Goal: Understand process/instructions

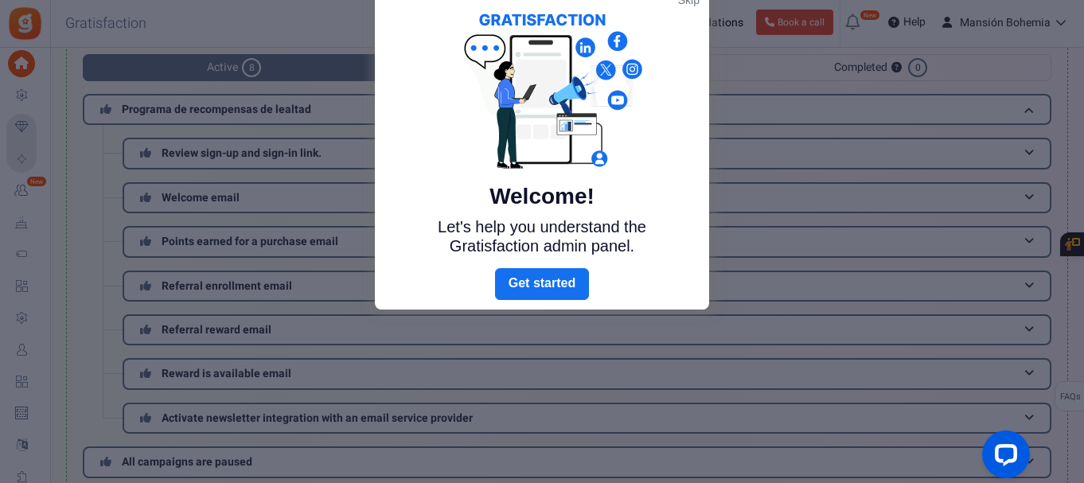
scroll to position [103, 0]
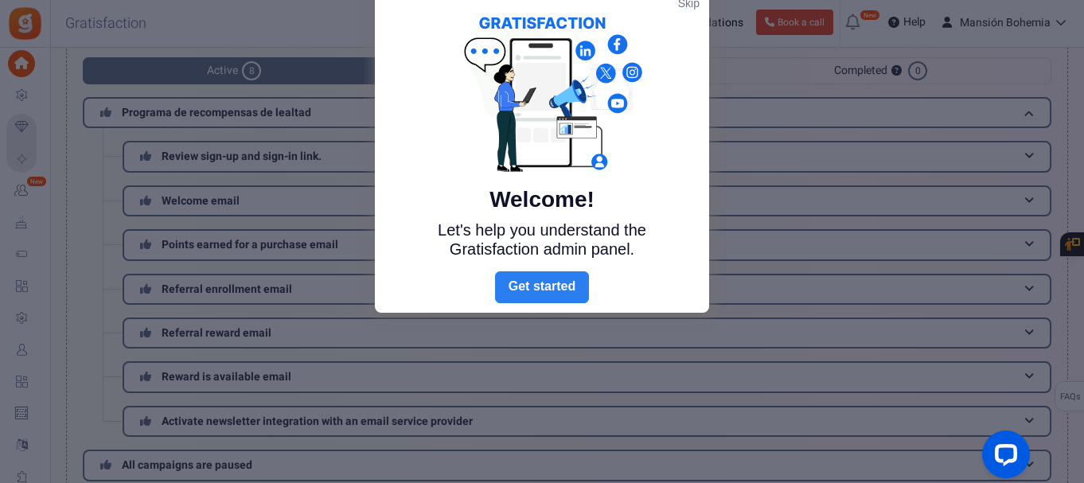
click at [526, 280] on link "Next" at bounding box center [542, 287] width 94 height 32
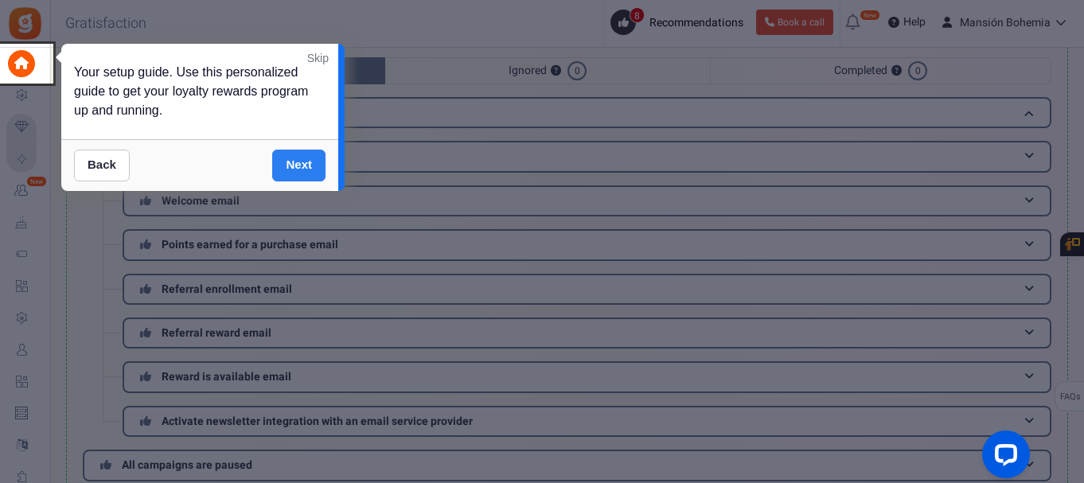
click at [307, 169] on link "Next" at bounding box center [298, 166] width 53 height 32
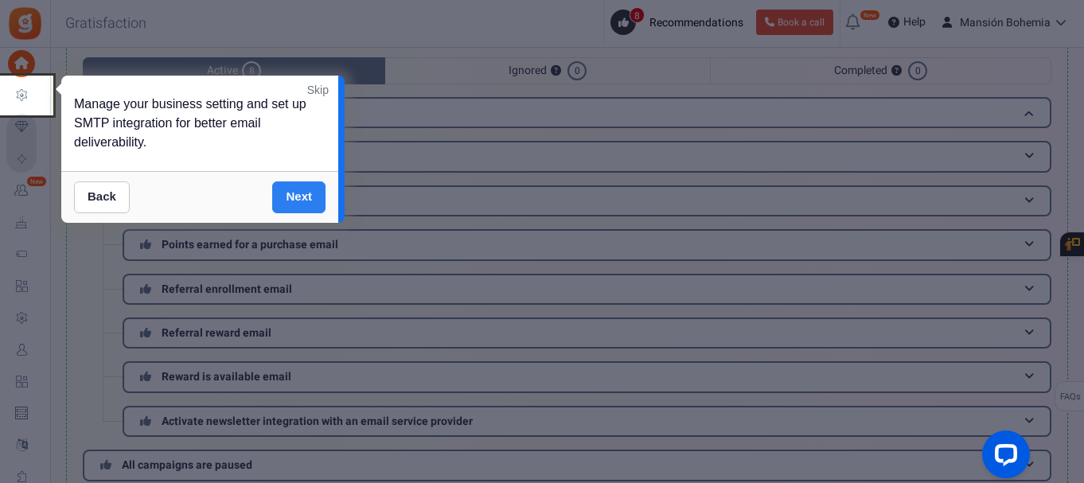
click at [294, 199] on link "Next" at bounding box center [298, 197] width 53 height 32
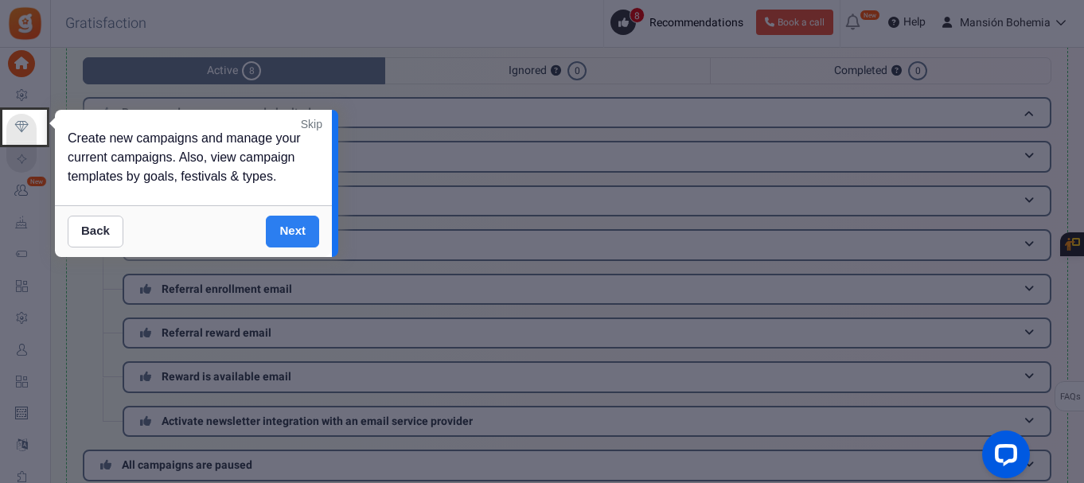
click at [290, 224] on link "Next" at bounding box center [292, 232] width 53 height 32
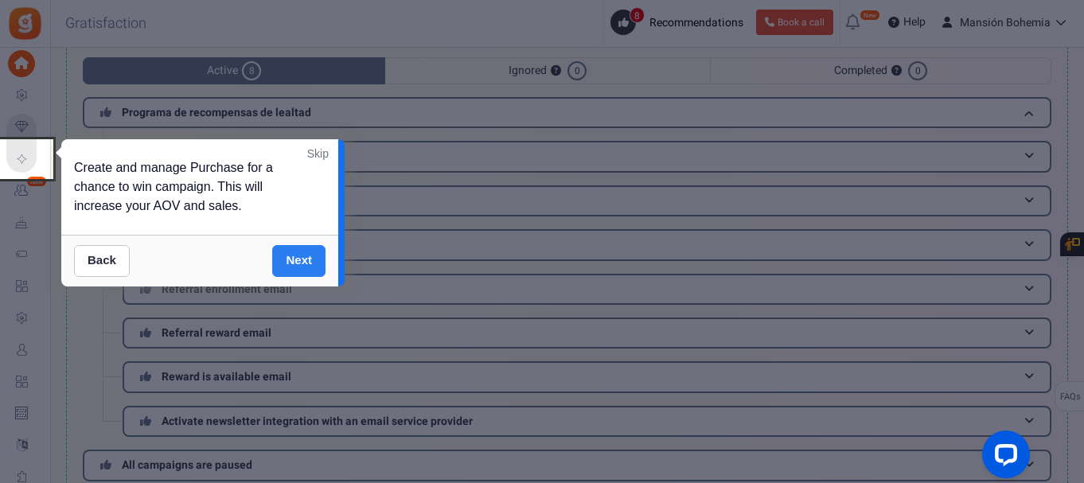
click at [288, 251] on link "Next" at bounding box center [298, 261] width 53 height 32
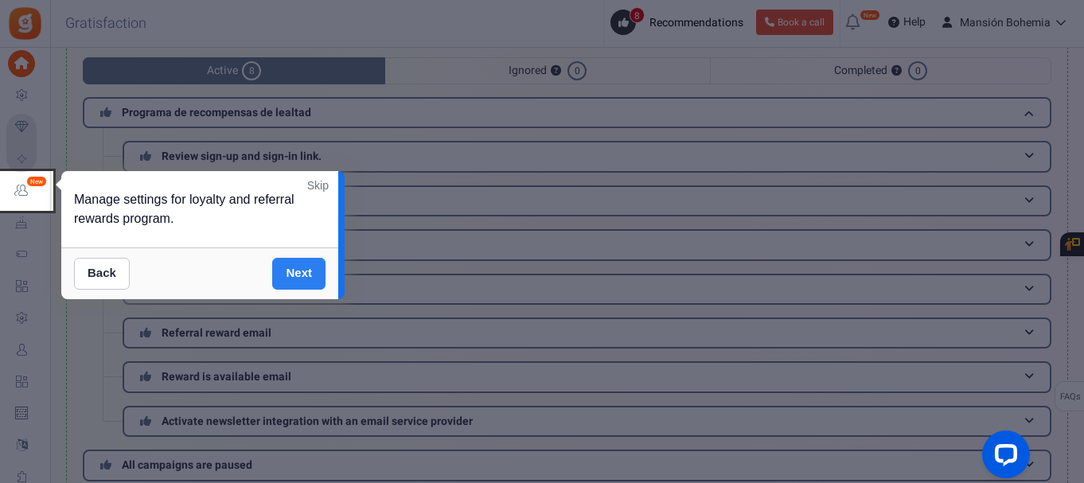
click at [296, 271] on link "Next" at bounding box center [298, 274] width 53 height 32
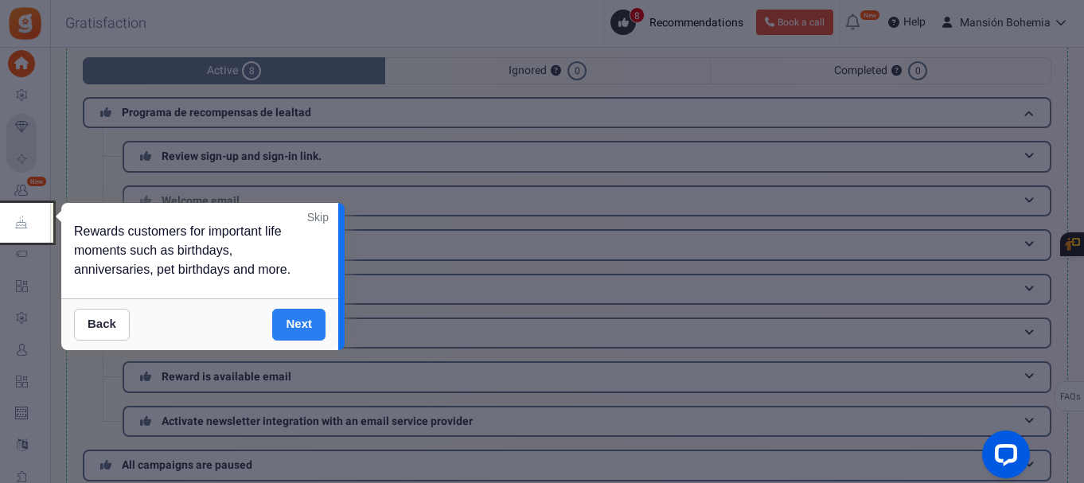
click at [299, 315] on link "Next" at bounding box center [298, 325] width 53 height 32
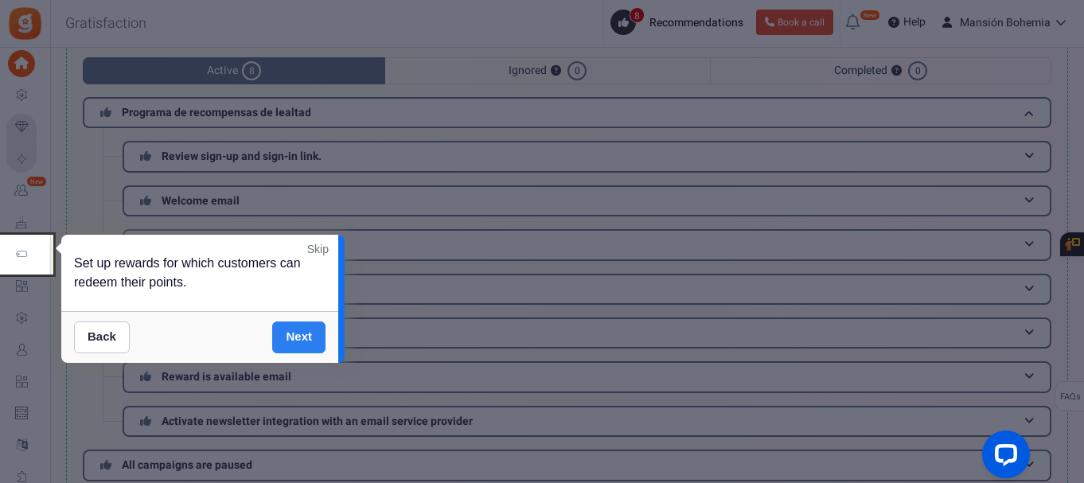
click at [299, 315] on div "Back Next" at bounding box center [199, 337] width 277 height 52
click at [299, 324] on link "Next" at bounding box center [298, 338] width 53 height 32
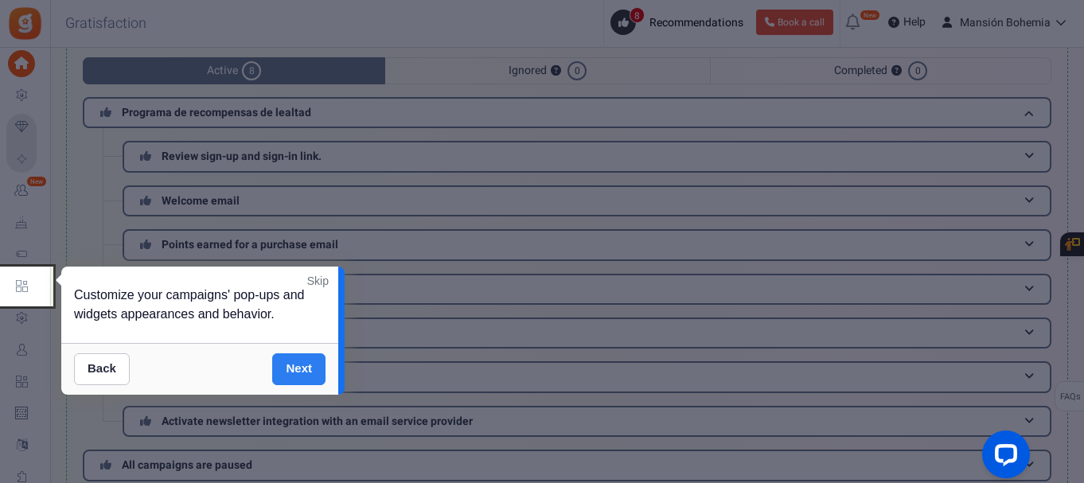
click at [298, 355] on link "Next" at bounding box center [298, 369] width 53 height 32
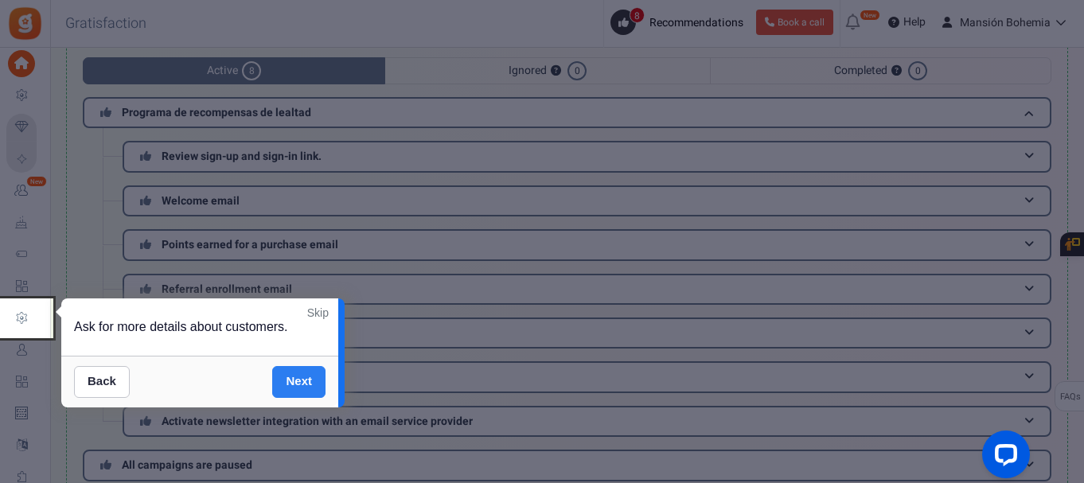
click at [300, 387] on link "Next" at bounding box center [298, 382] width 53 height 32
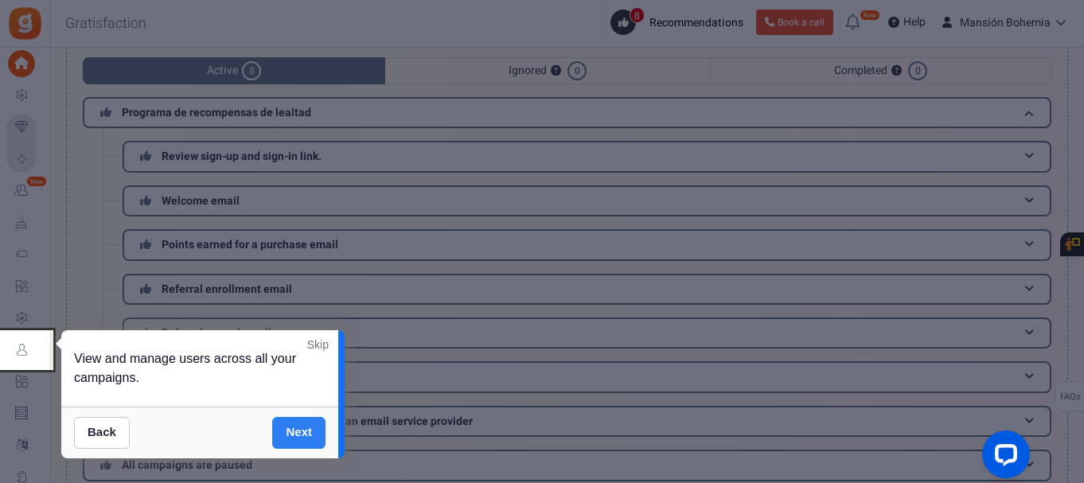
click at [298, 427] on link "Next" at bounding box center [298, 433] width 53 height 32
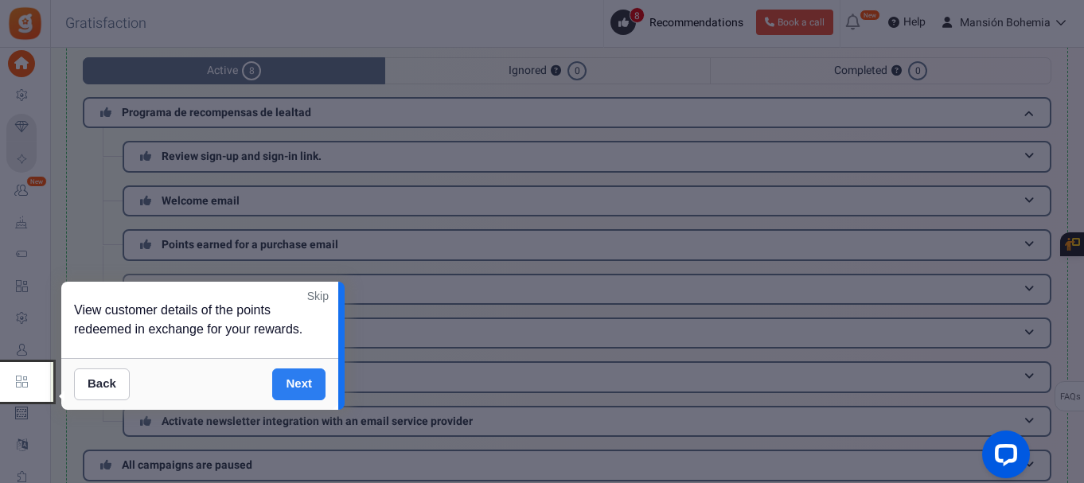
click at [304, 399] on link "Next" at bounding box center [298, 384] width 53 height 32
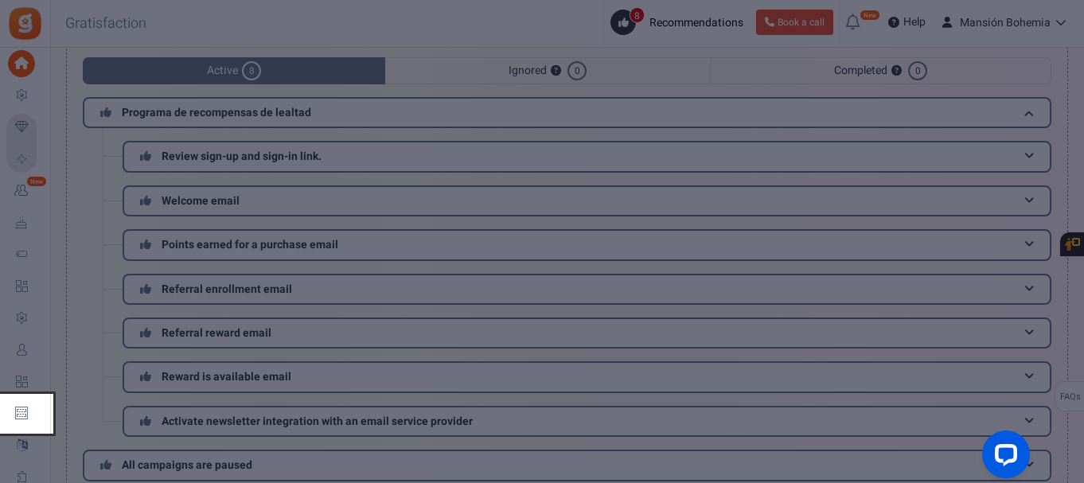
scroll to position [299, 0]
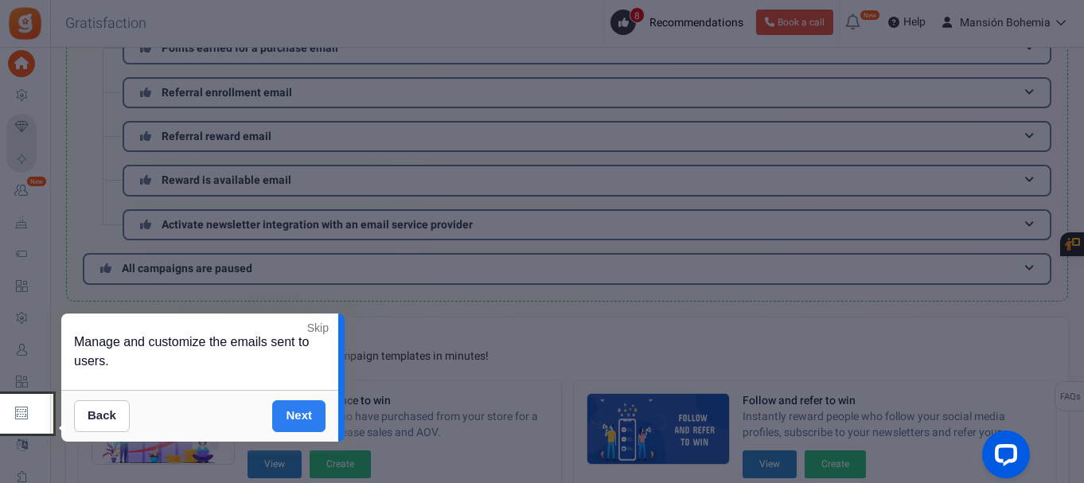
click at [302, 412] on link "Next" at bounding box center [298, 416] width 53 height 32
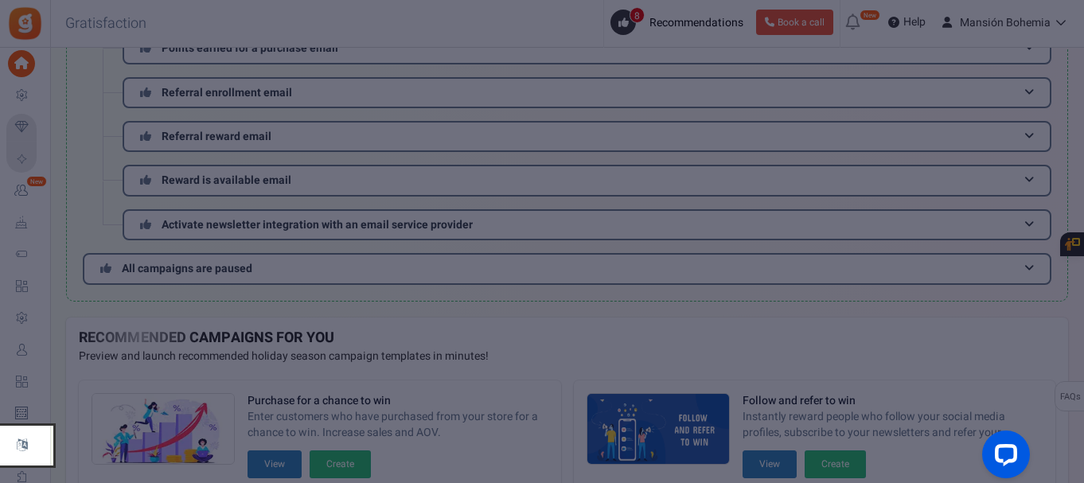
scroll to position [528, 0]
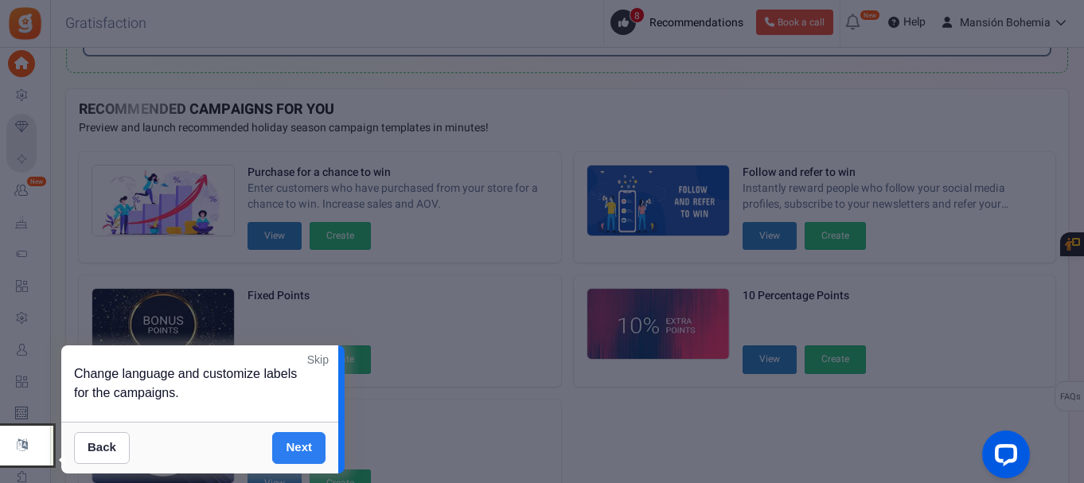
click at [298, 442] on link "Next" at bounding box center [298, 448] width 53 height 32
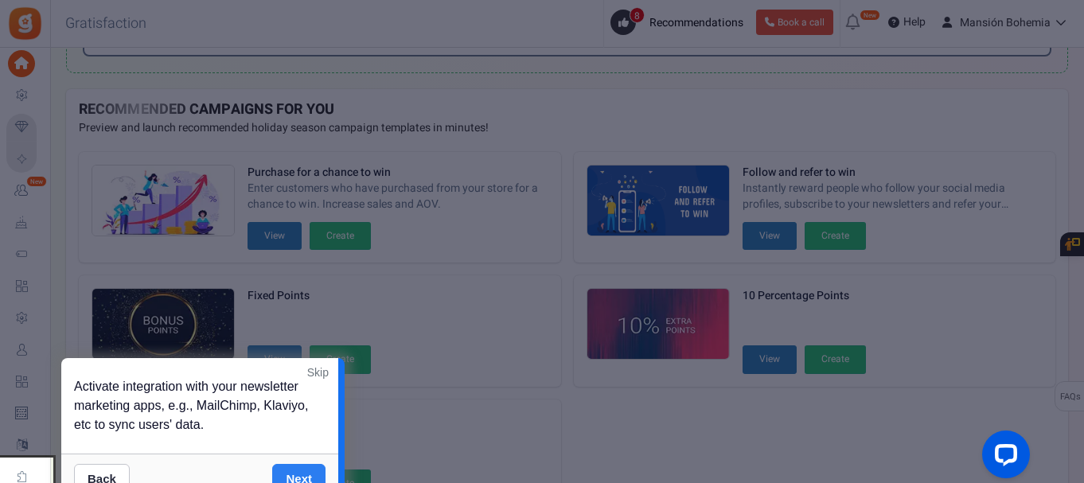
scroll to position [648, 0]
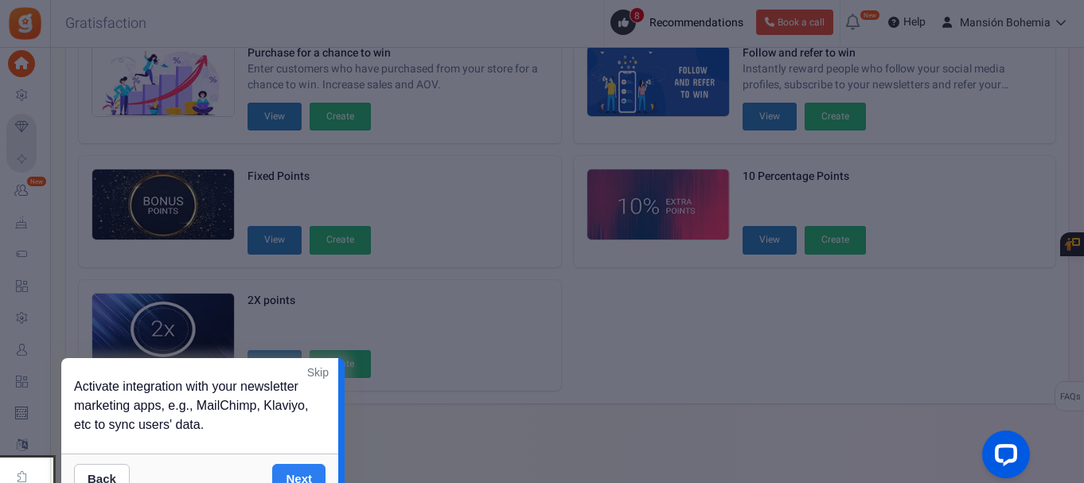
click at [294, 466] on link "Next" at bounding box center [298, 480] width 53 height 32
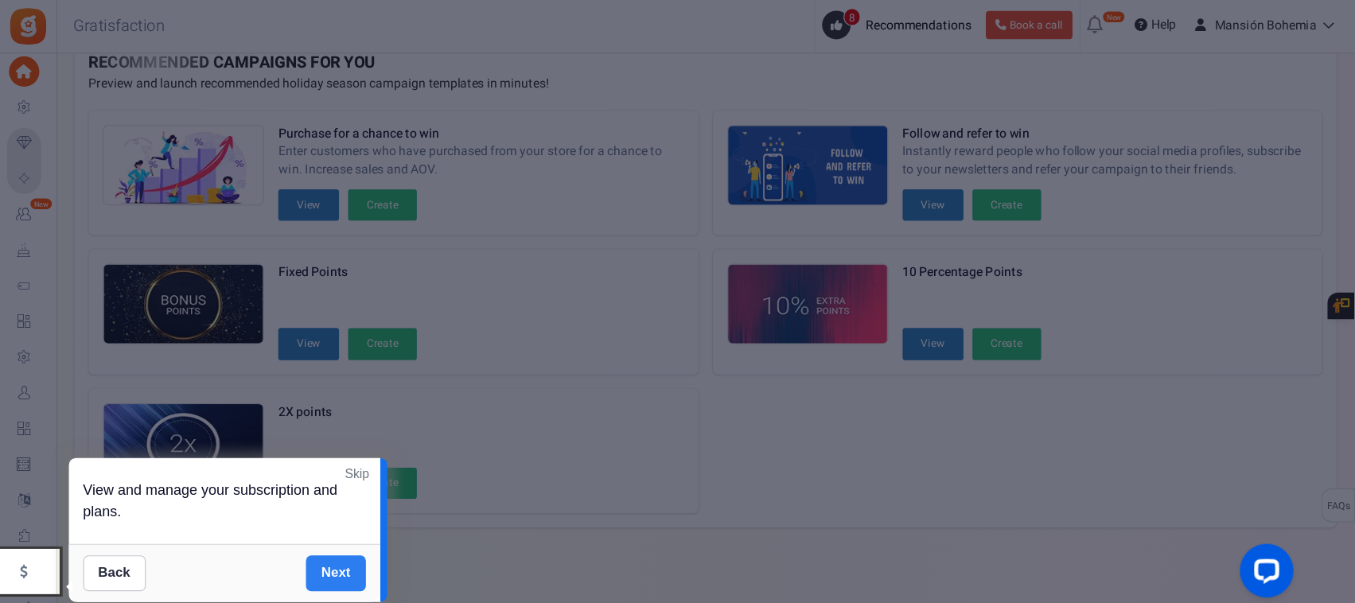
scroll to position [526, 0]
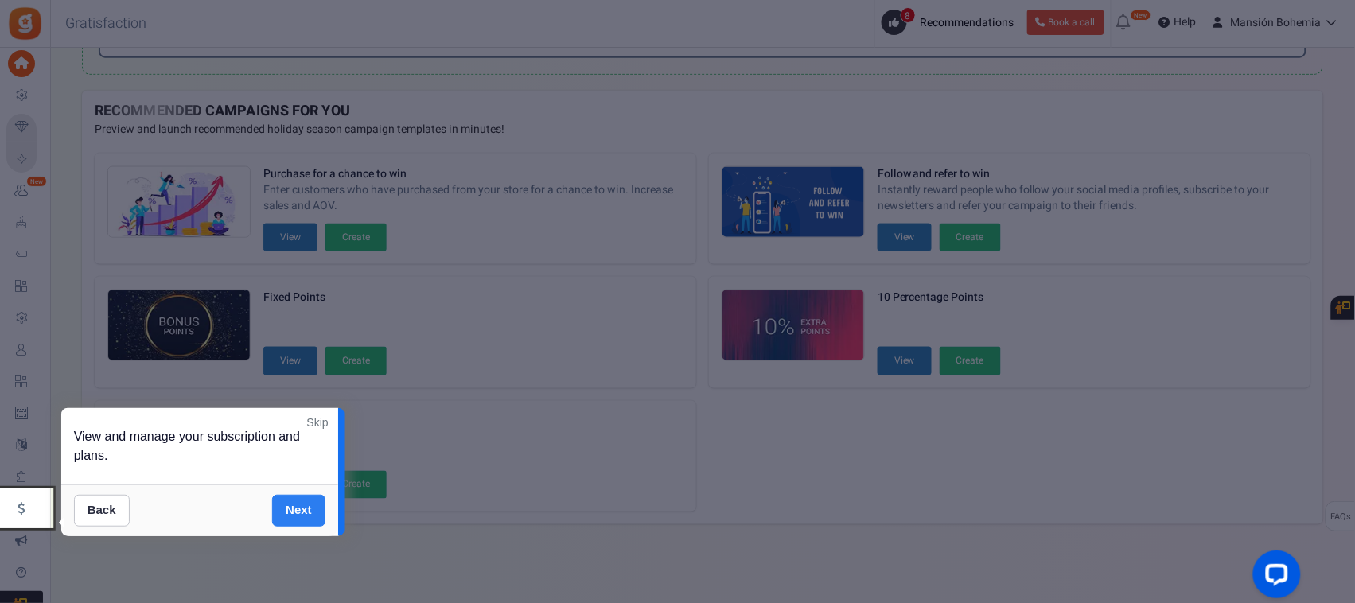
click at [292, 482] on link "Next" at bounding box center [298, 511] width 53 height 32
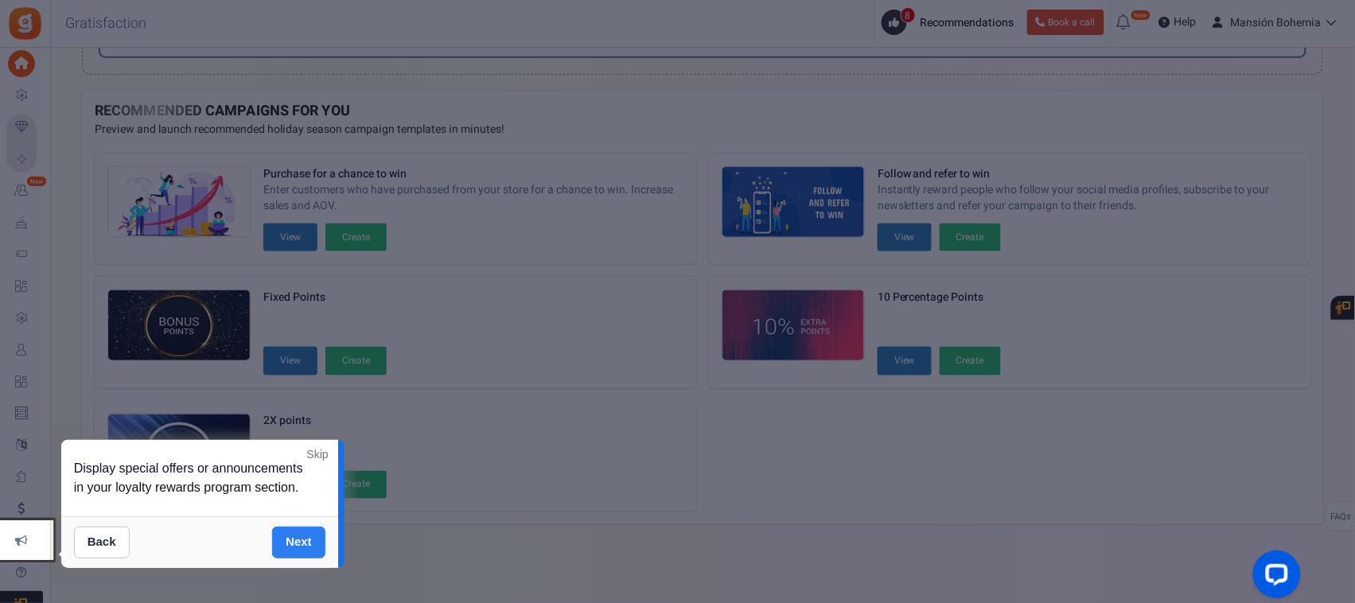
click at [292, 482] on link "Next" at bounding box center [298, 543] width 53 height 32
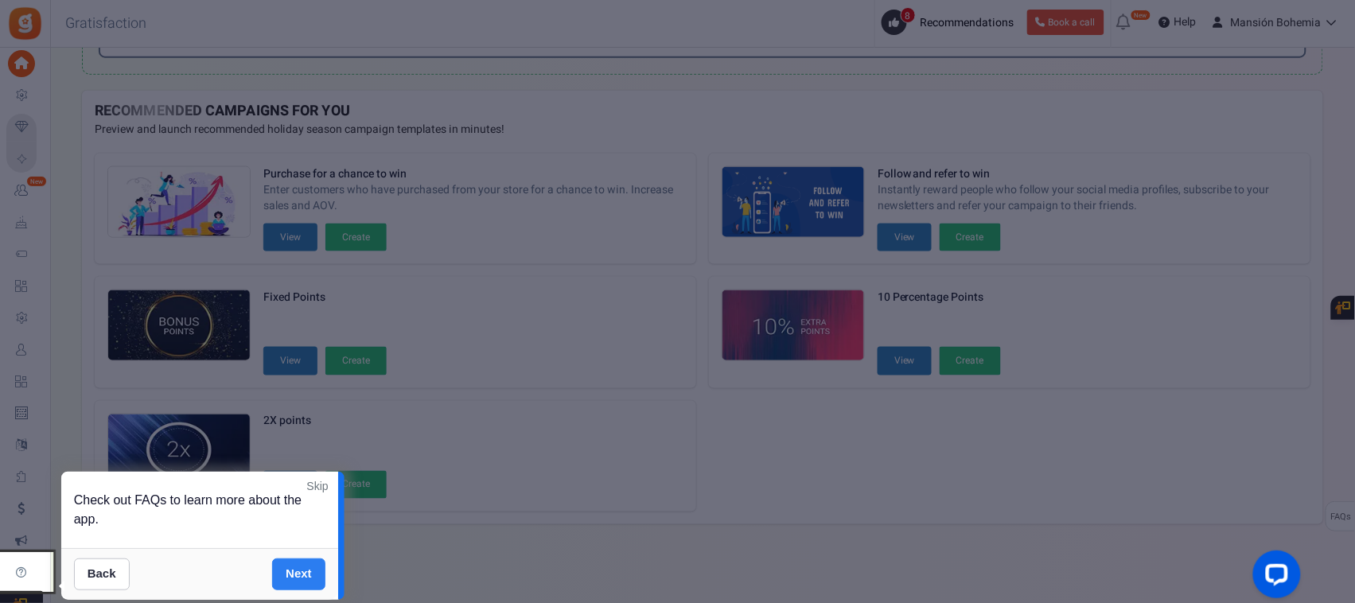
click at [294, 482] on link "Next" at bounding box center [298, 575] width 53 height 32
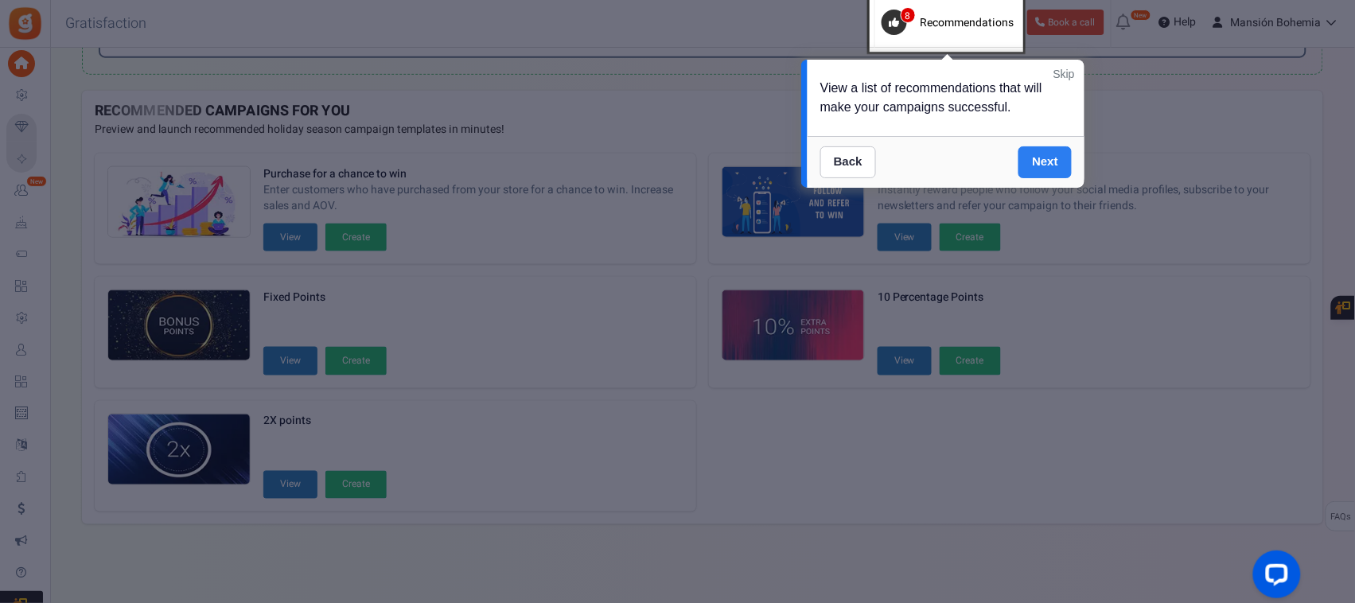
click at [1045, 147] on link "Next" at bounding box center [1045, 162] width 53 height 32
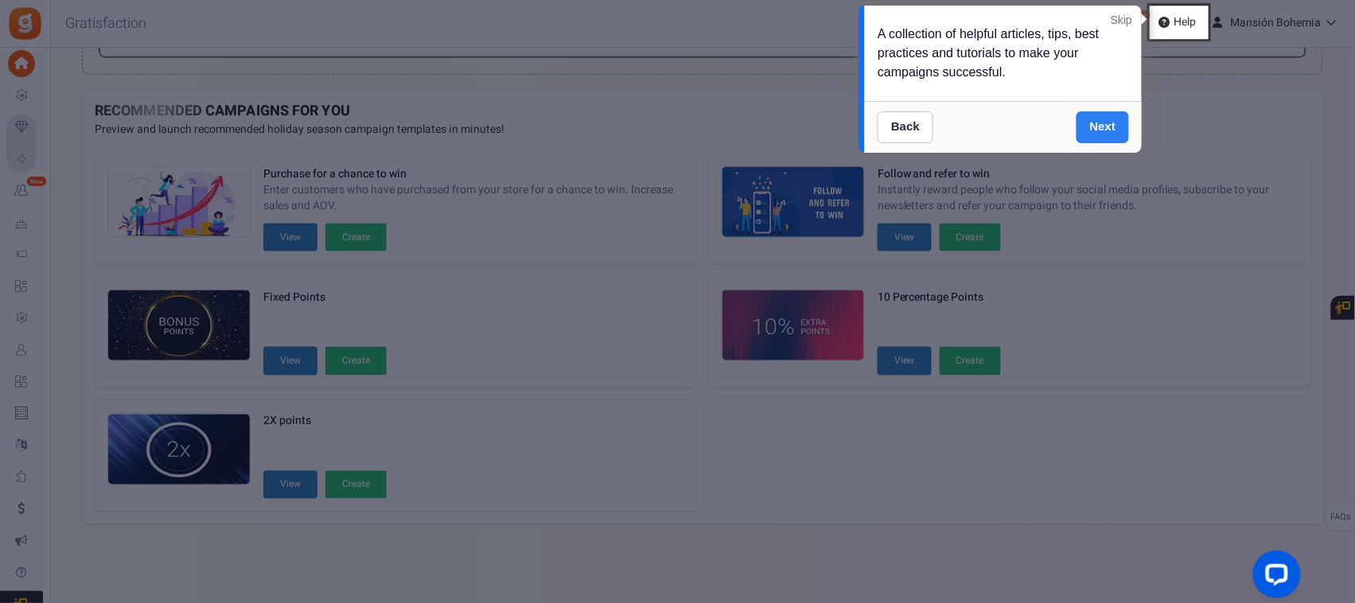
click at [1083, 122] on link "Next" at bounding box center [1103, 127] width 53 height 32
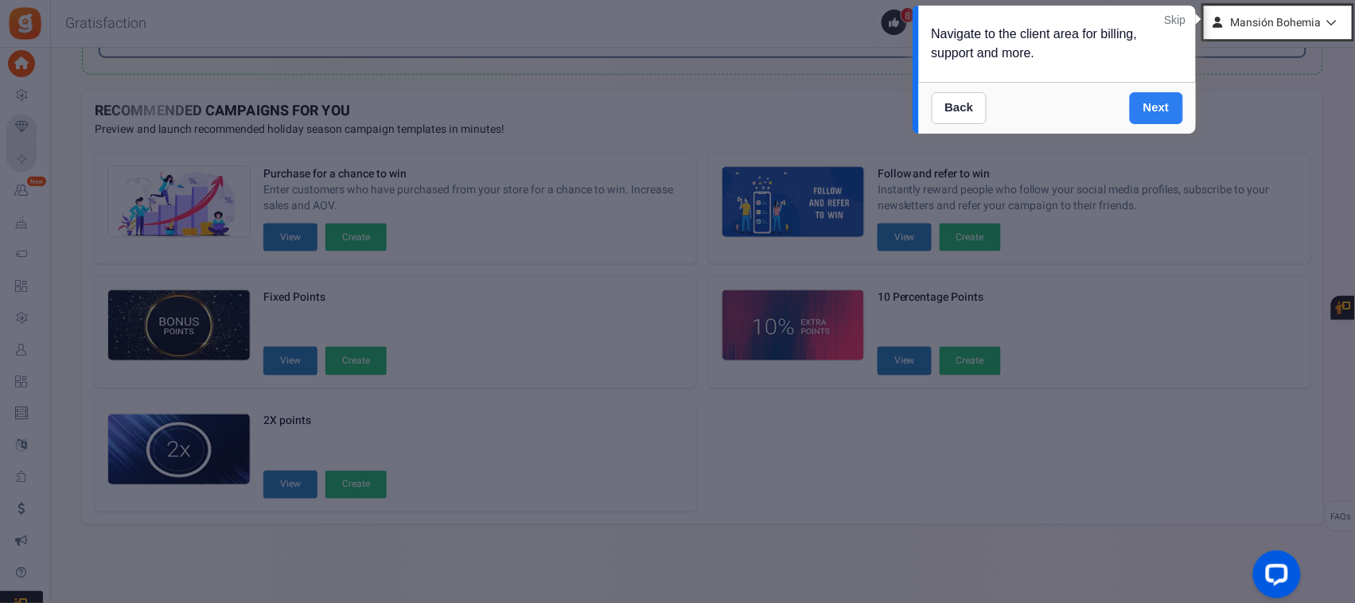
click at [1083, 112] on link "Next" at bounding box center [1156, 108] width 53 height 32
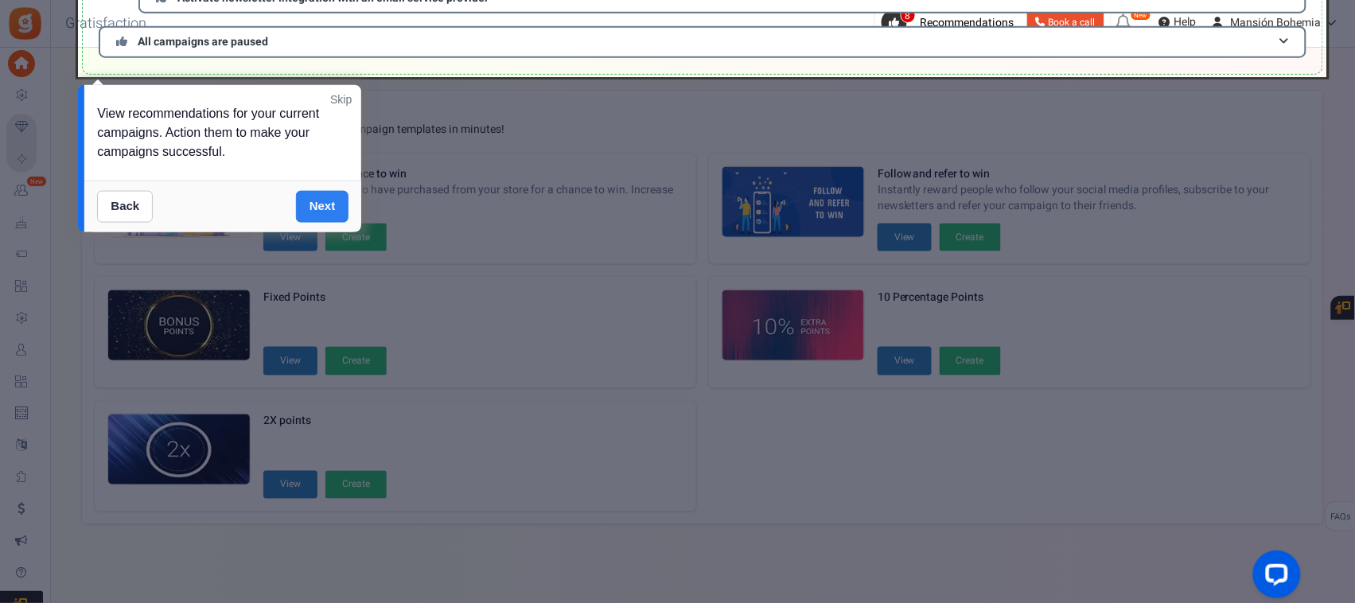
scroll to position [41, 0]
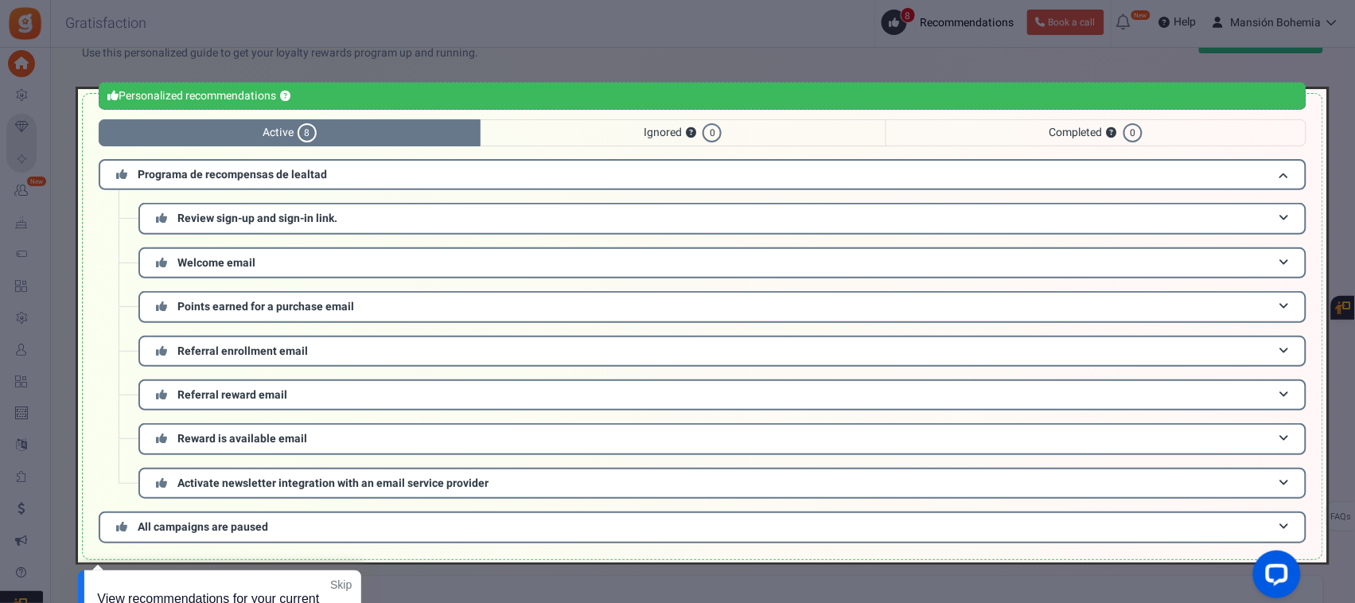
click at [988, 57] on div at bounding box center [677, 301] width 1355 height 603
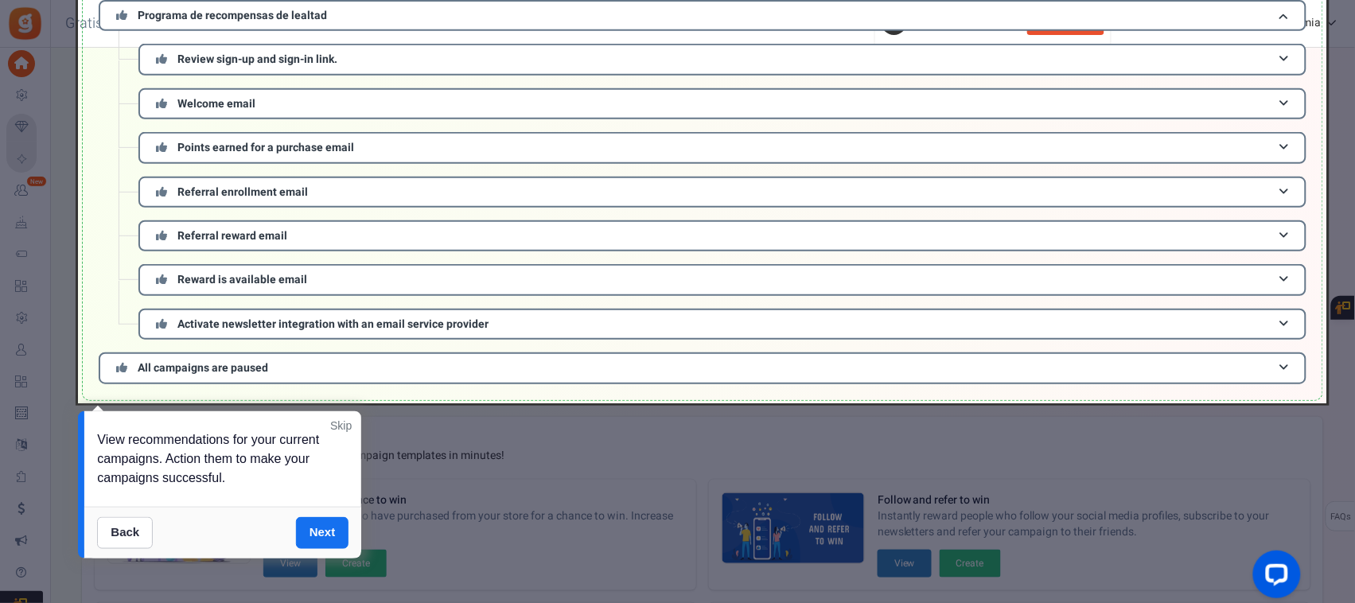
scroll to position [240, 0]
